Goal: Task Accomplishment & Management: Use online tool/utility

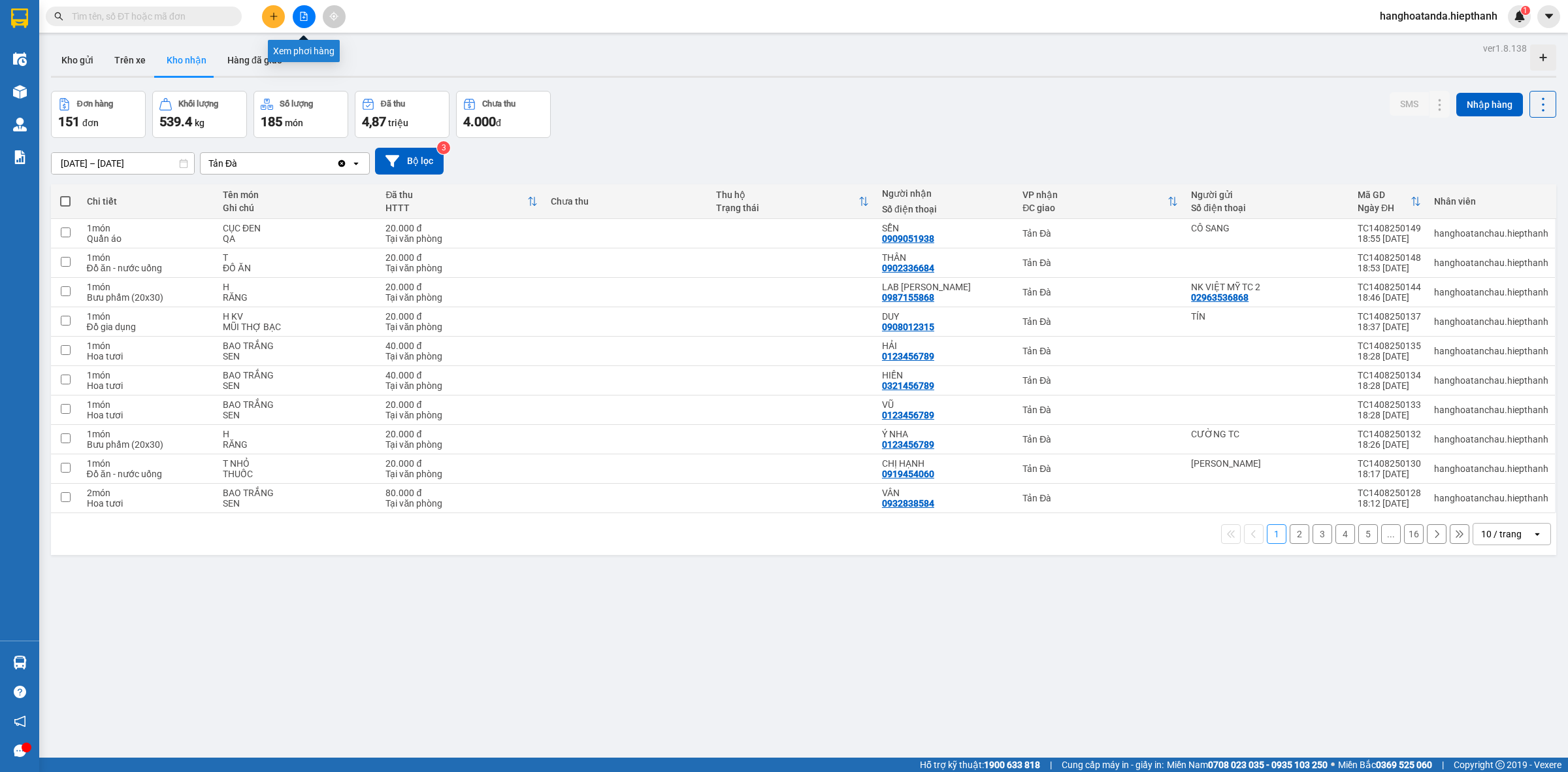
click at [305, 20] on icon "file-add" at bounding box center [303, 16] width 9 height 9
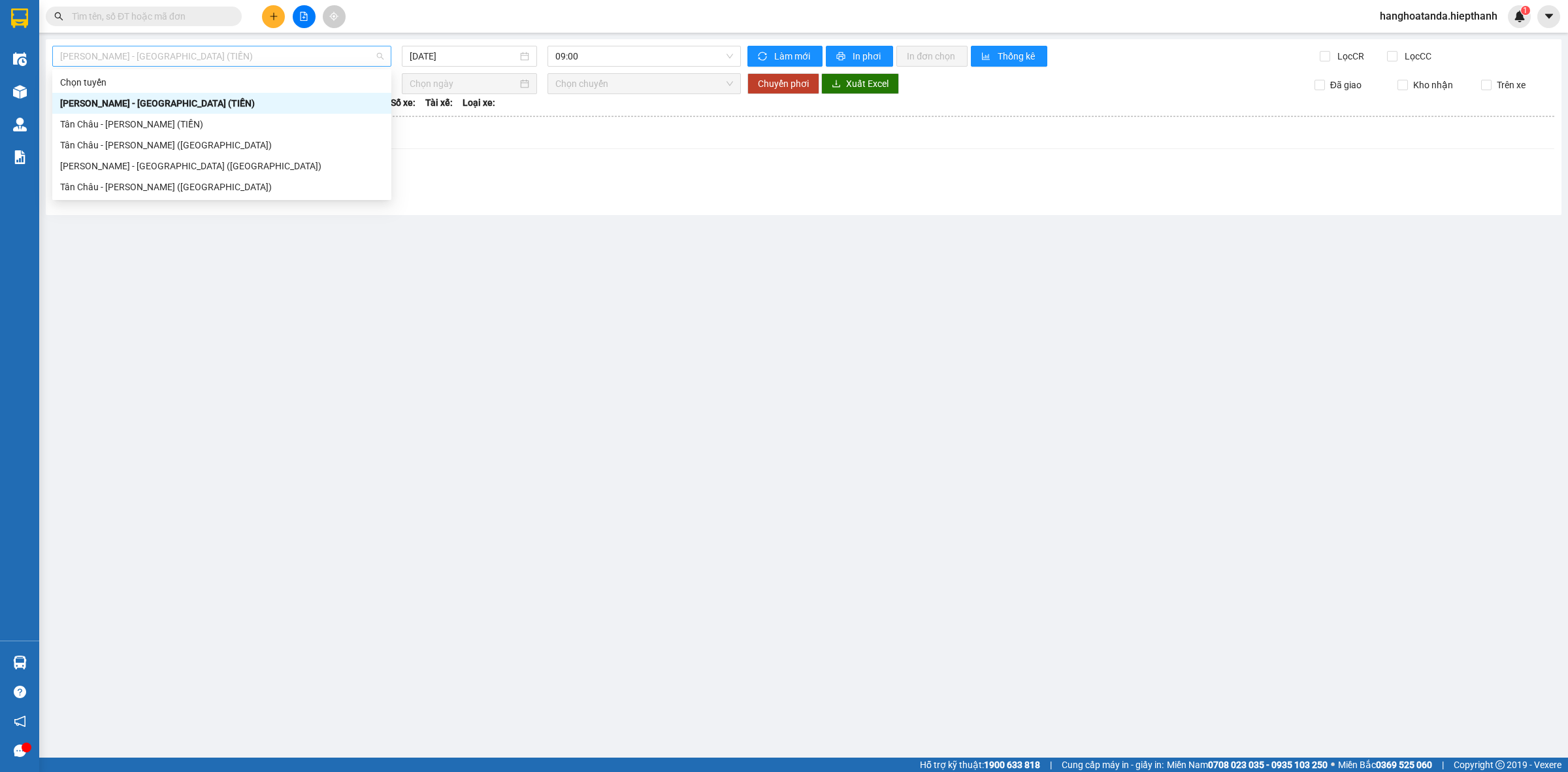
click at [380, 55] on span "[PERSON_NAME] - [GEOGRAPHIC_DATA] (TIỀN)" at bounding box center [221, 57] width 323 height 20
drag, startPoint x: 194, startPoint y: 188, endPoint x: 203, endPoint y: 185, distance: 9.5
click at [195, 188] on div "Tân Châu - [PERSON_NAME] ([GEOGRAPHIC_DATA])" at bounding box center [221, 187] width 323 height 14
type input "[DATE]"
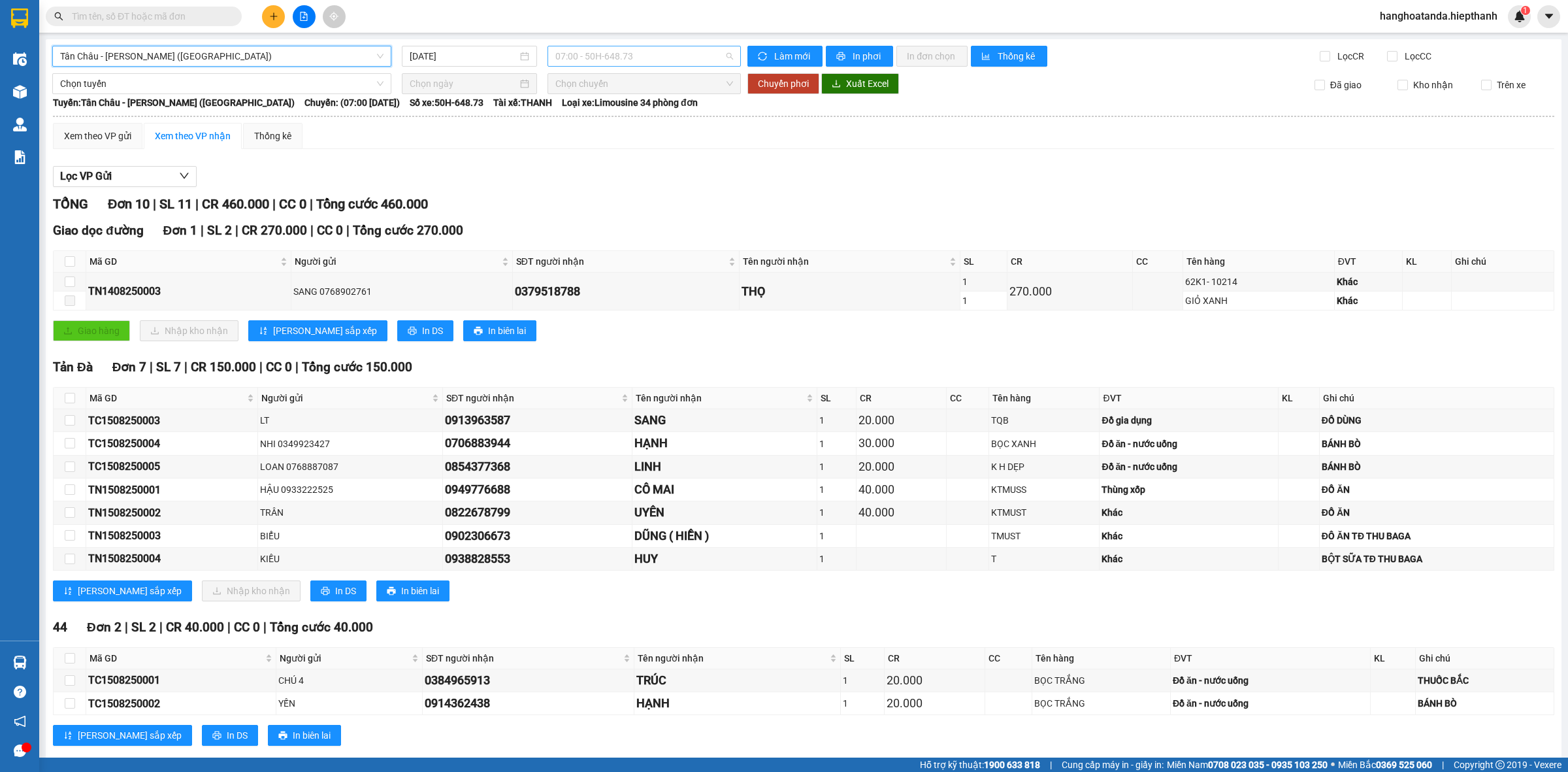
click at [722, 53] on span "07:00 - 50H-648.73" at bounding box center [643, 57] width 178 height 20
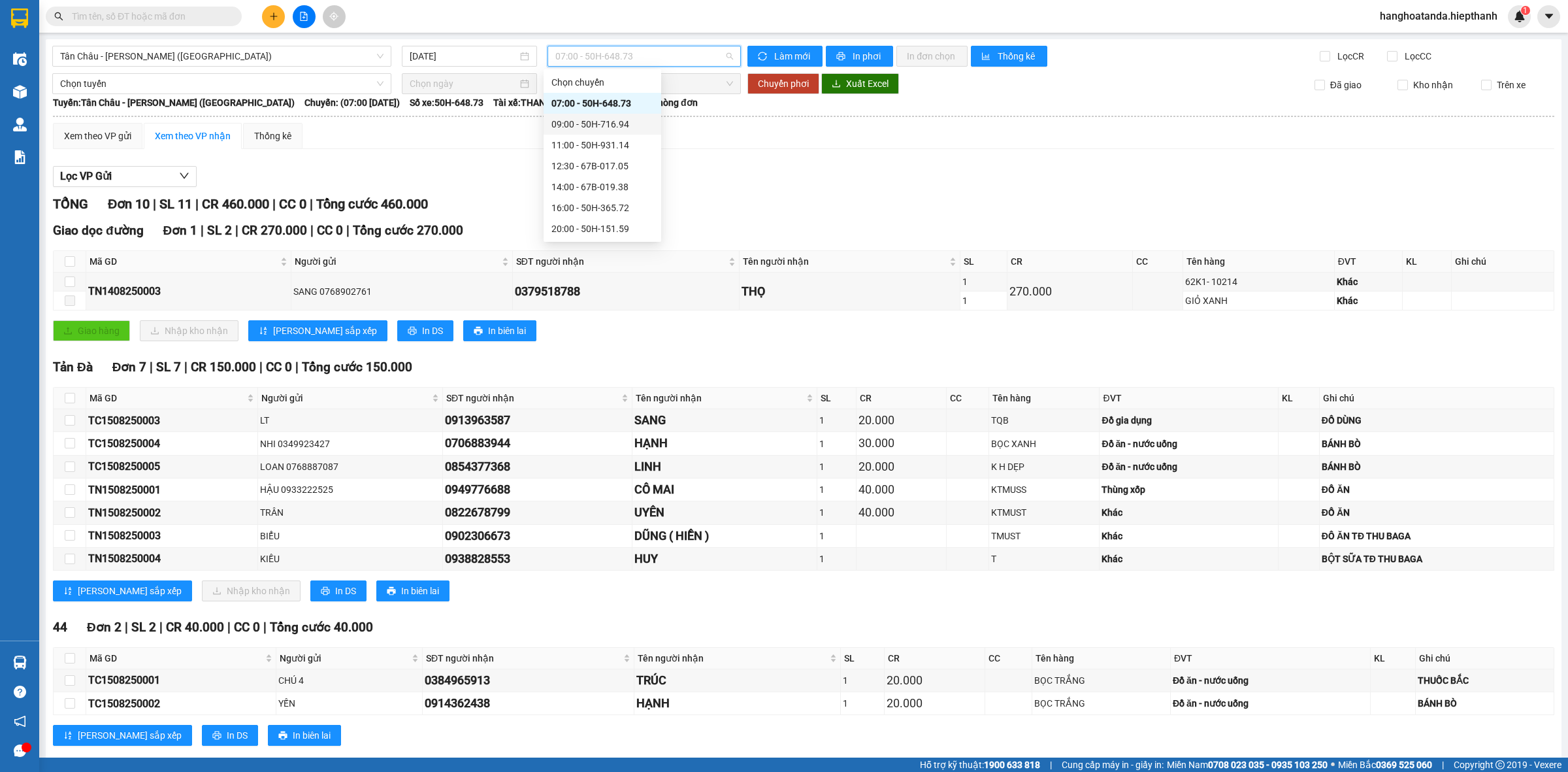
click at [575, 121] on div "09:00 - 50H-716.94" at bounding box center [603, 124] width 102 height 14
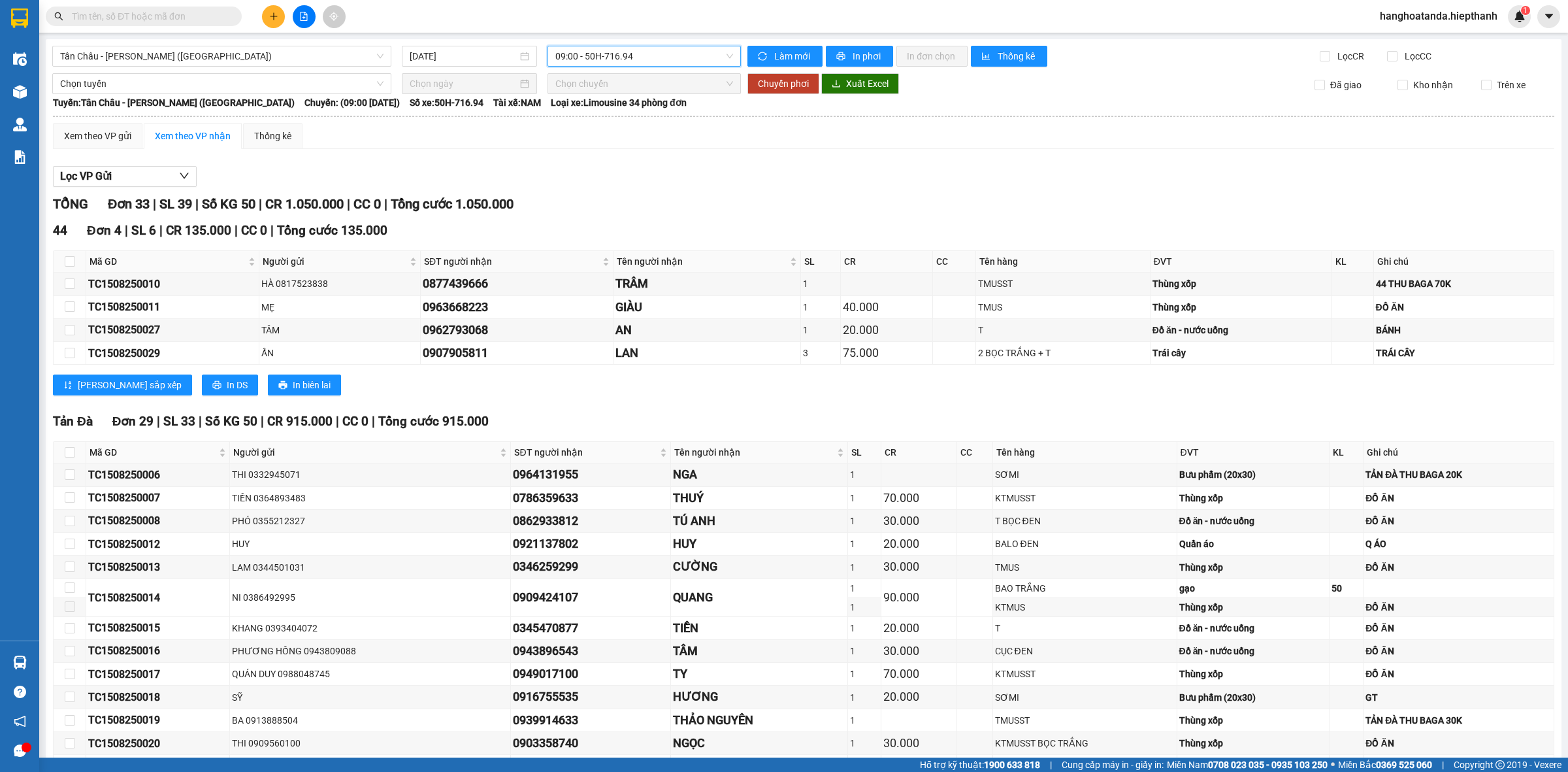
click at [603, 144] on div "Xem theo VP gửi Xem theo VP nhận Thống kê" at bounding box center [803, 136] width 1501 height 26
click at [580, 188] on div at bounding box center [803, 187] width 1501 height 1
